Goal: Check status: Check status

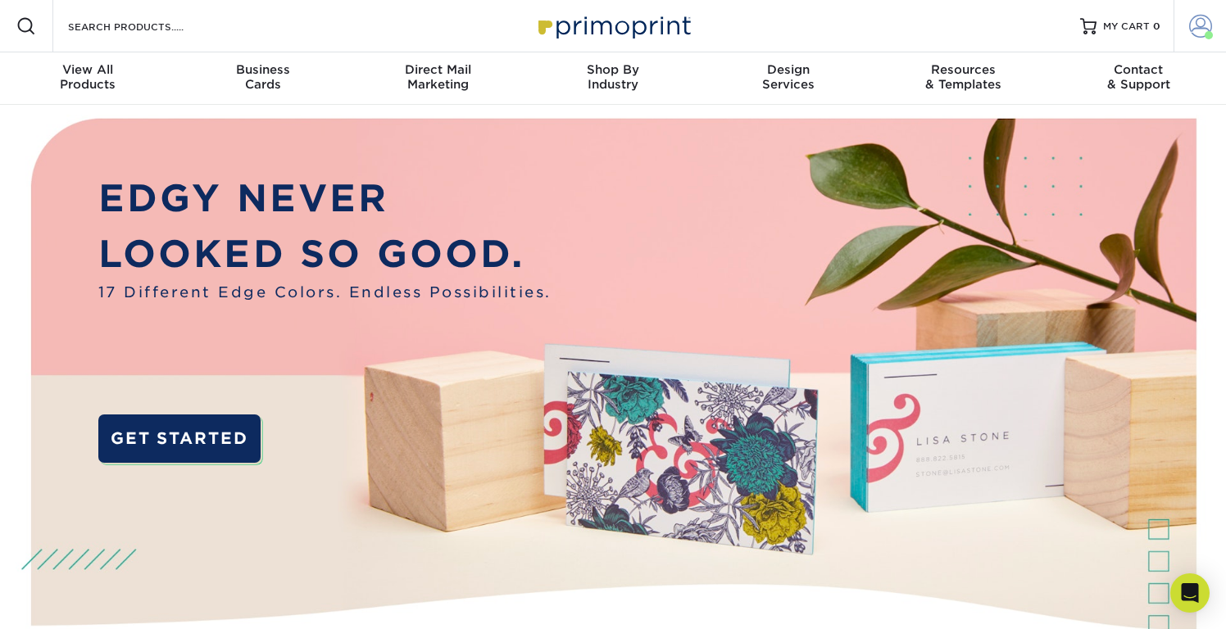
click at [1198, 19] on span at bounding box center [1200, 26] width 23 height 23
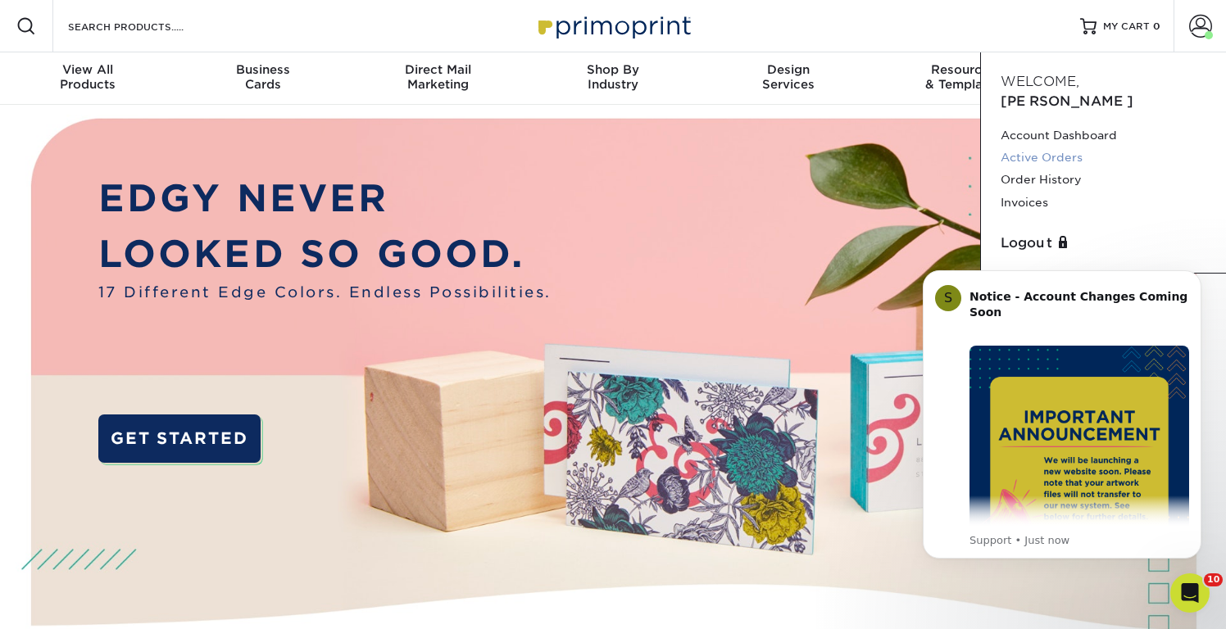
click at [1047, 147] on link "Active Orders" at bounding box center [1104, 158] width 206 height 22
click at [1049, 169] on link "Order History" at bounding box center [1104, 180] width 206 height 22
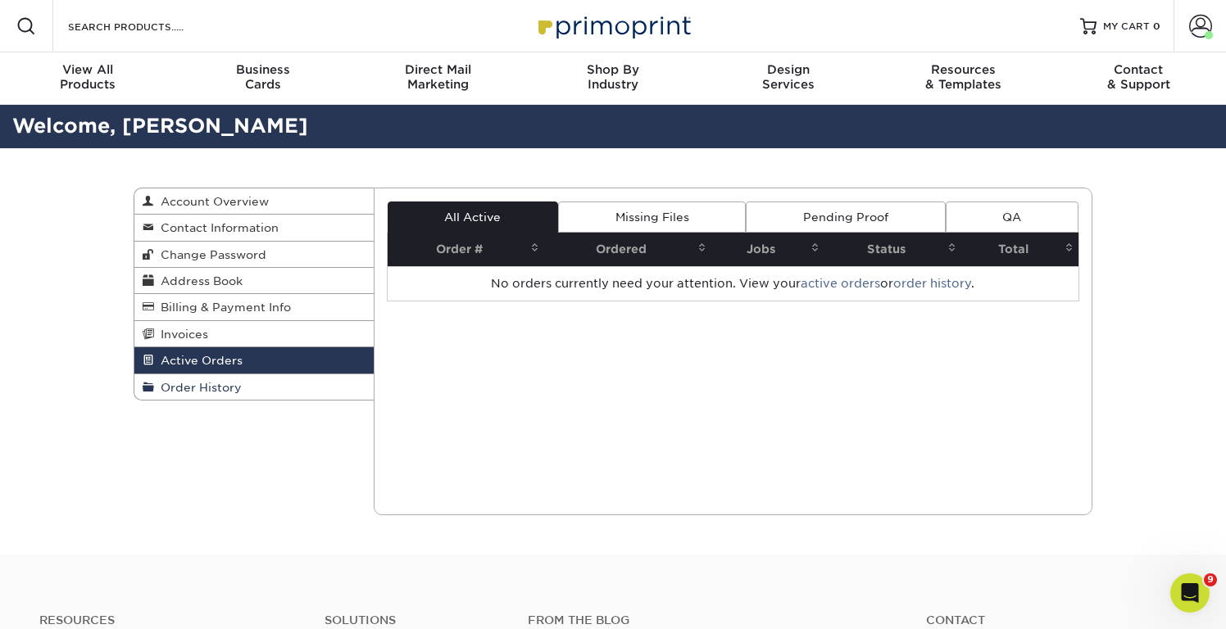
click at [202, 381] on span "Order History" at bounding box center [198, 387] width 88 height 13
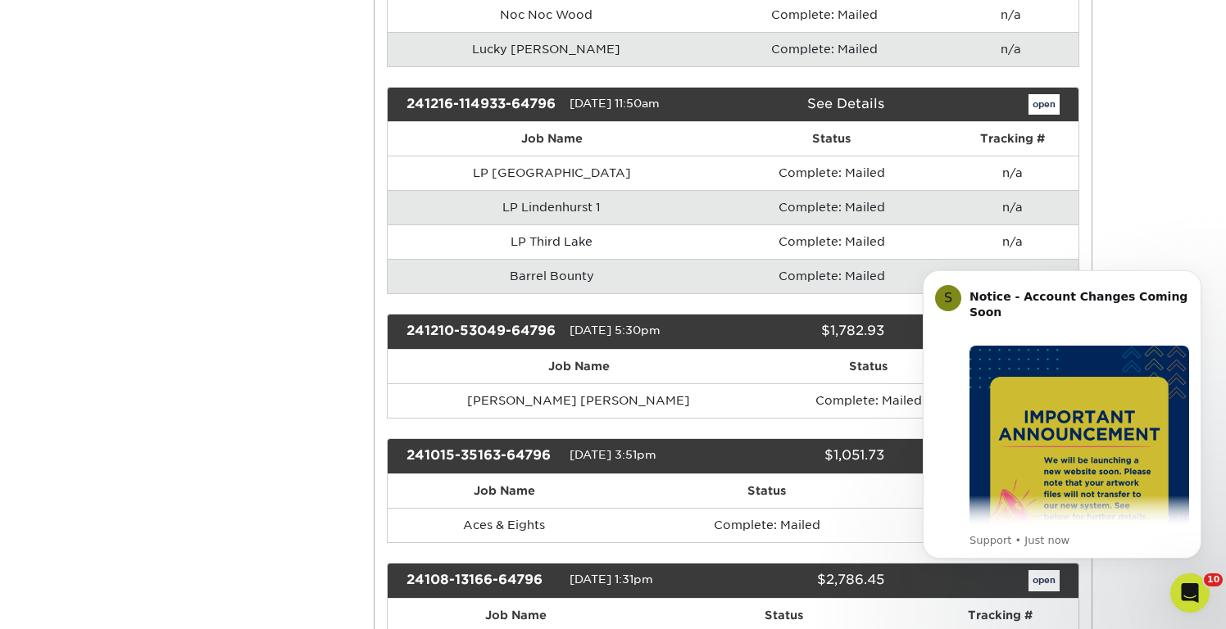
scroll to position [2841, 0]
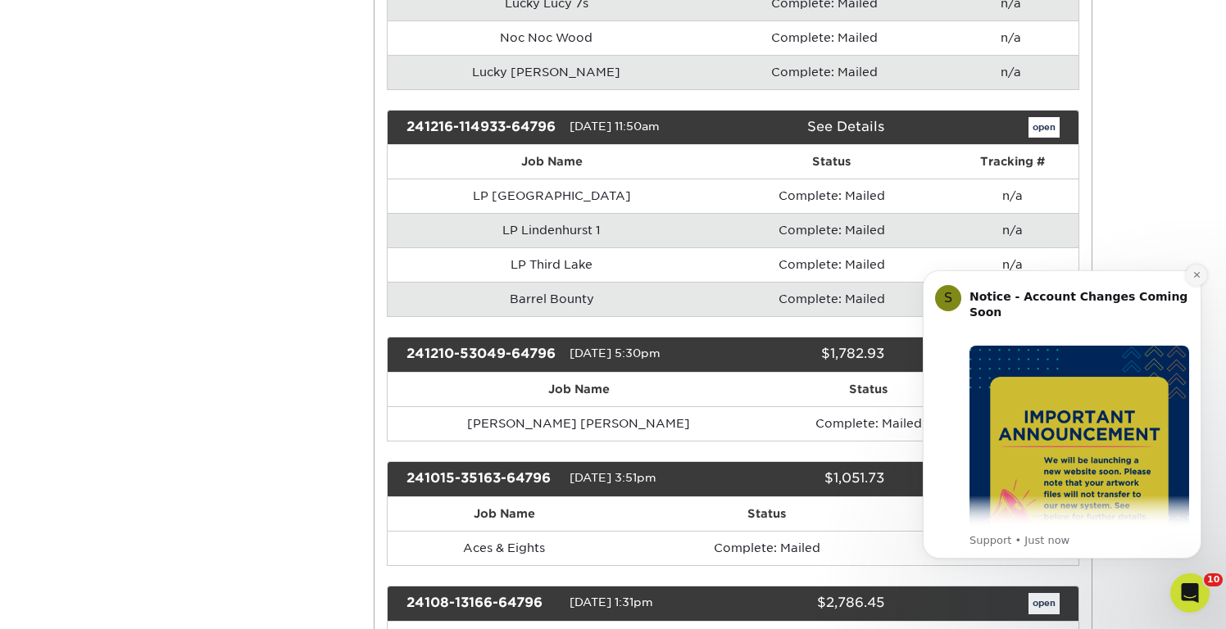
click at [1200, 278] on icon "Dismiss notification" at bounding box center [1196, 274] width 9 height 9
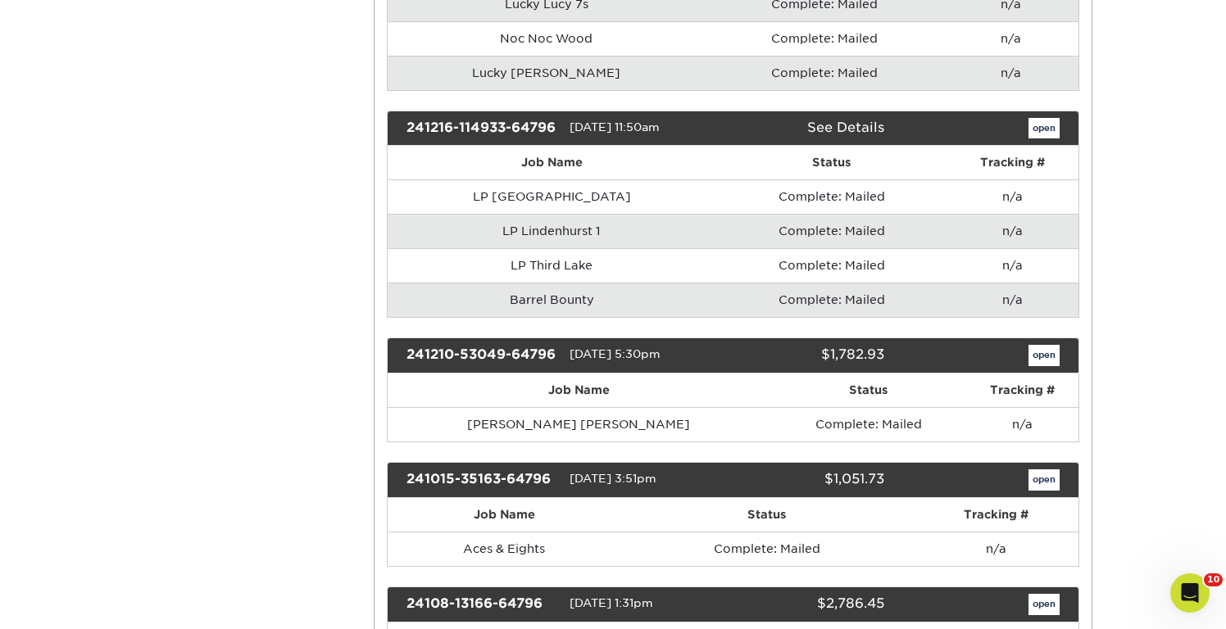
scroll to position [2841, 0]
click at [1041, 345] on link "open" at bounding box center [1044, 355] width 31 height 21
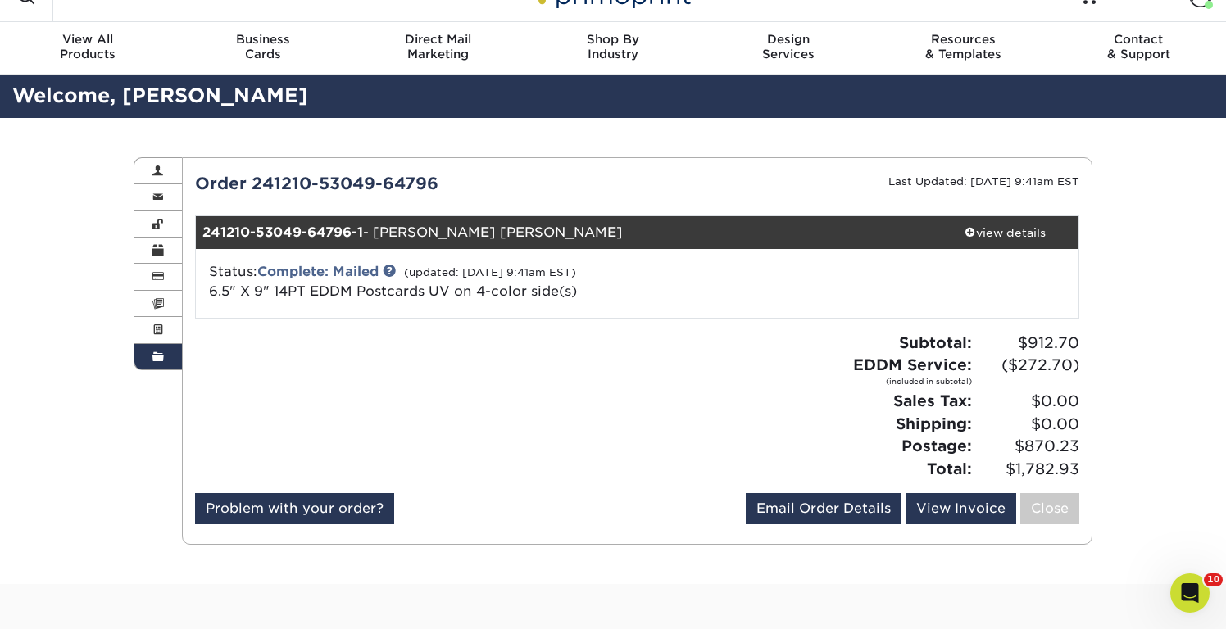
scroll to position [15, 0]
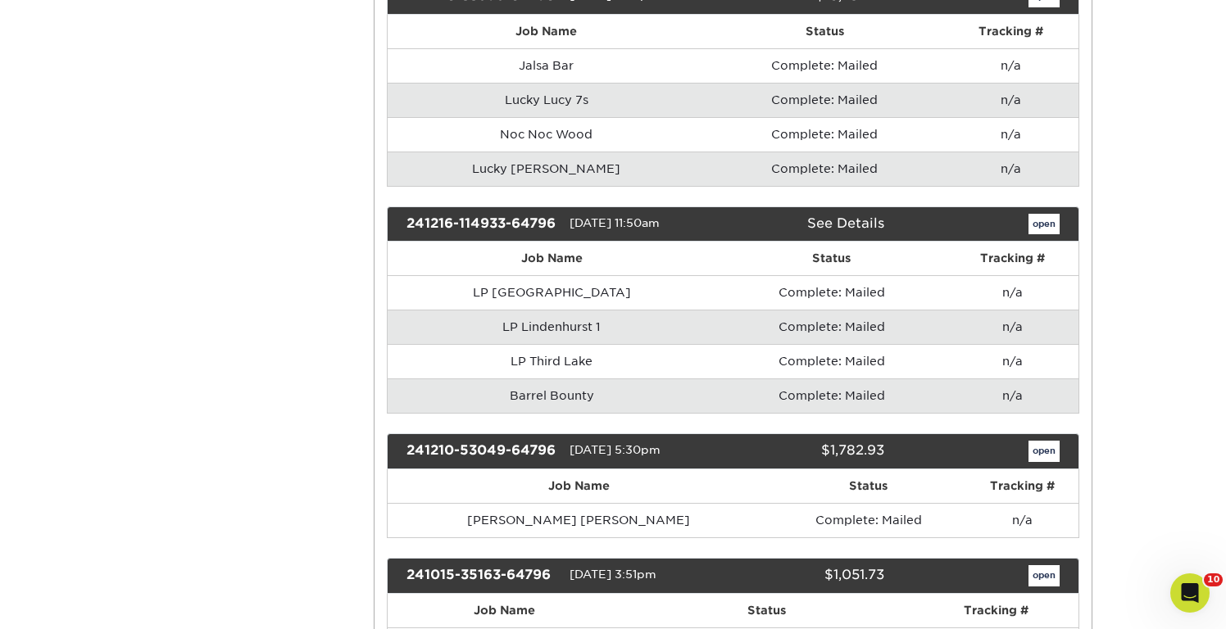
scroll to position [2745, 0]
